Goal: Navigation & Orientation: Find specific page/section

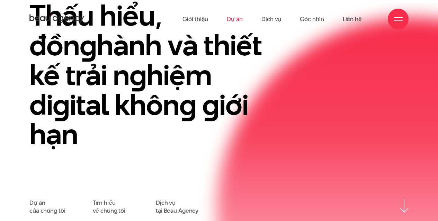
click at [239, 17] on link "Dự án" at bounding box center [235, 19] width 16 height 38
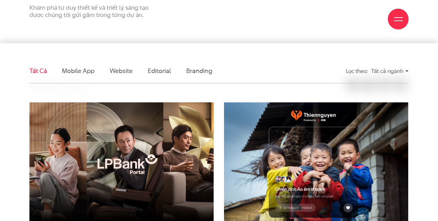
scroll to position [173, 0]
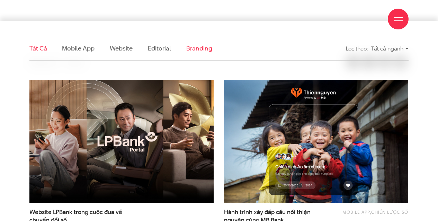
click at [195, 45] on link "Branding" at bounding box center [199, 48] width 26 height 9
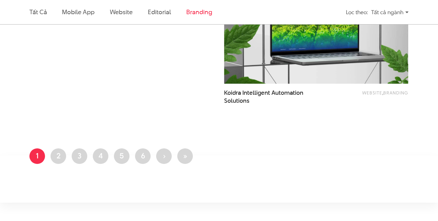
scroll to position [486, 0]
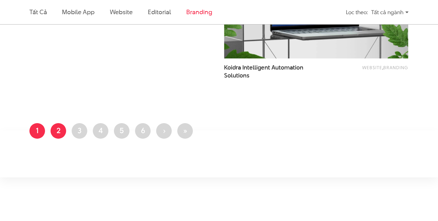
click at [54, 133] on link "Trang 2" at bounding box center [59, 131] width 16 height 16
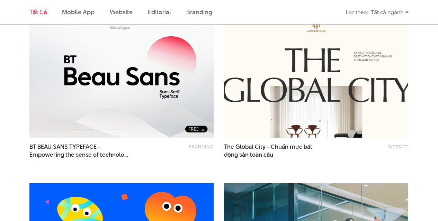
scroll to position [277, 0]
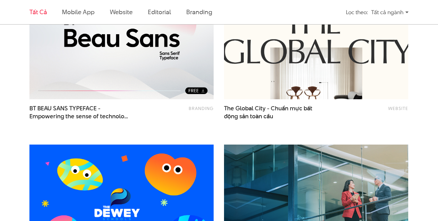
click at [277, 84] on img at bounding box center [316, 38] width 203 height 136
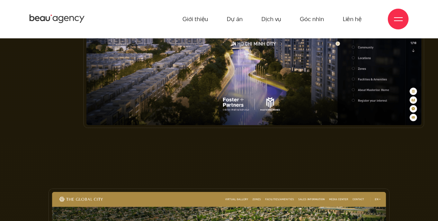
scroll to position [2354, 0]
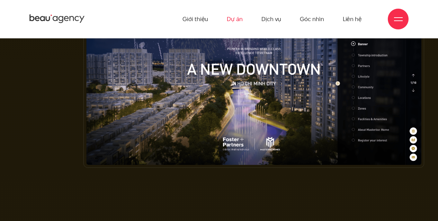
click at [235, 21] on link "Dự án" at bounding box center [235, 19] width 16 height 38
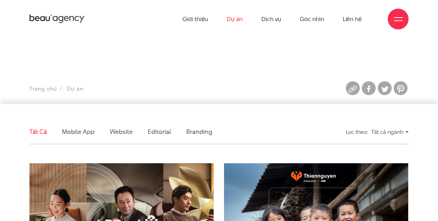
scroll to position [104, 0]
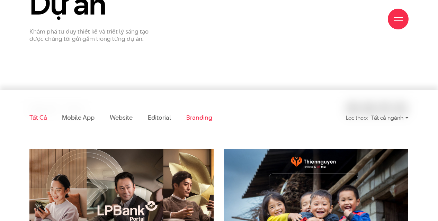
click at [202, 119] on link "Branding" at bounding box center [199, 117] width 26 height 9
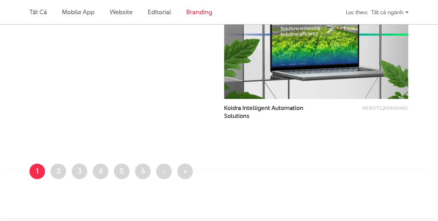
scroll to position [486, 0]
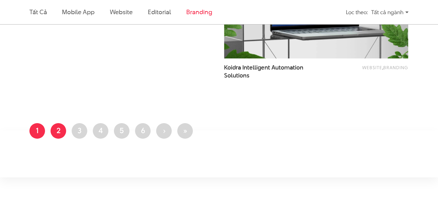
click at [61, 129] on link "Trang 2" at bounding box center [59, 131] width 16 height 16
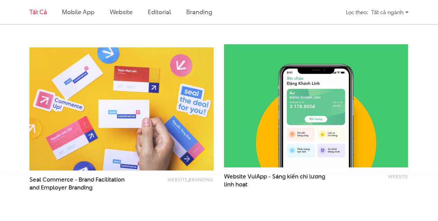
scroll to position [1142, 0]
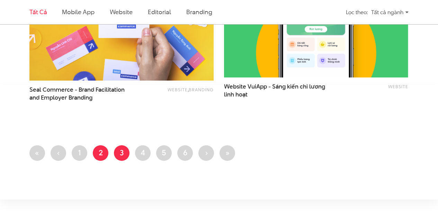
click at [122, 156] on link "Trang 3" at bounding box center [122, 153] width 16 height 16
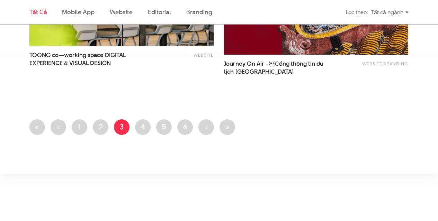
scroll to position [1212, 0]
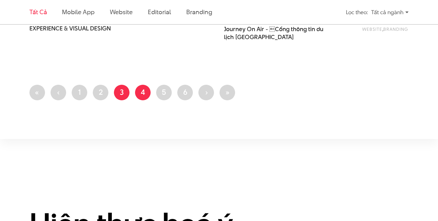
click at [144, 95] on link "Trang 4" at bounding box center [143, 93] width 16 height 16
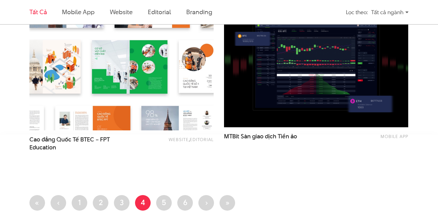
scroll to position [1108, 0]
